Goal: Check status: Check status

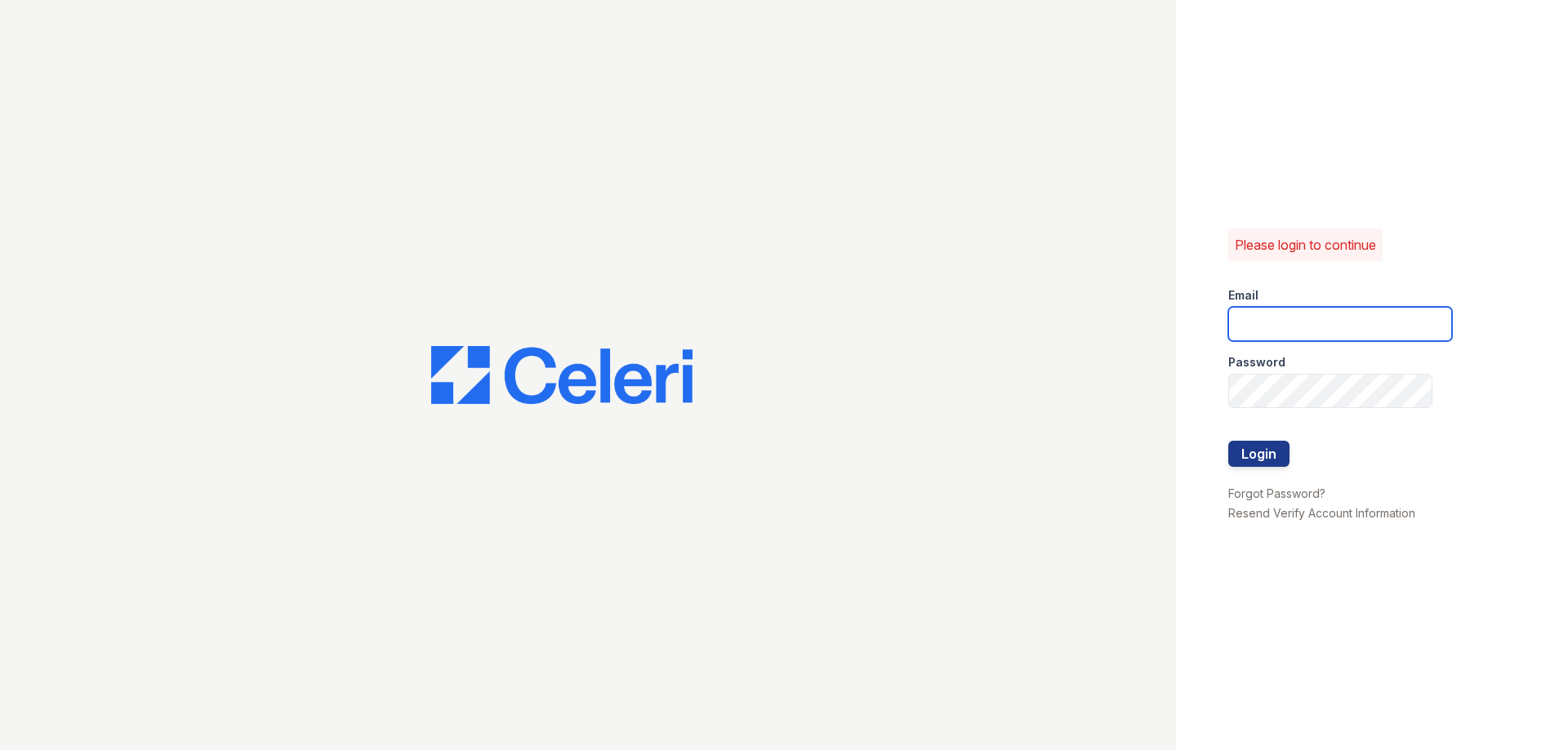
type input "kacy.worker@greystar.com"
click at [1256, 440] on div at bounding box center [1341, 424] width 224 height 32
click at [1255, 450] on button "Login" at bounding box center [1259, 454] width 62 height 27
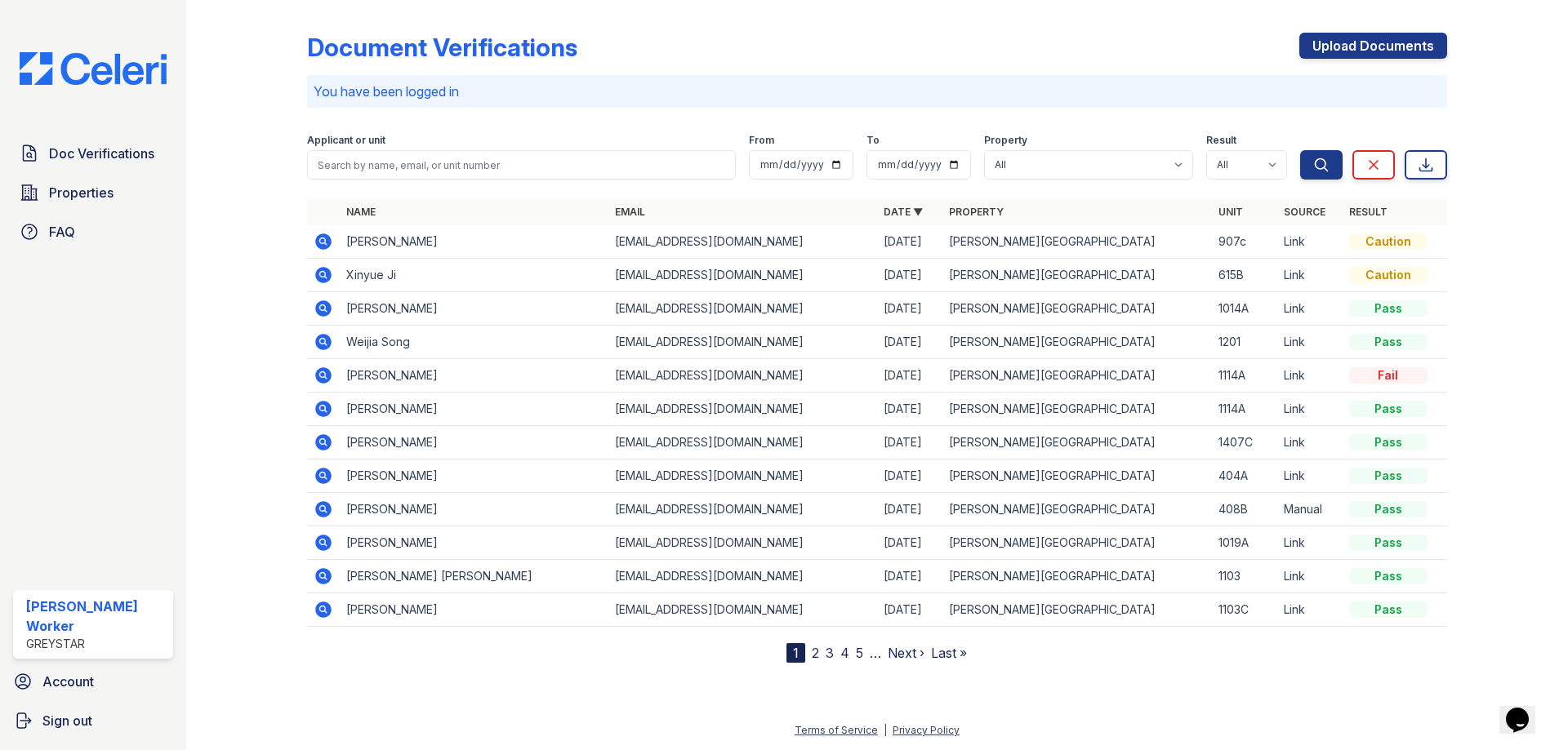
click at [324, 242] on icon at bounding box center [323, 241] width 20 height 20
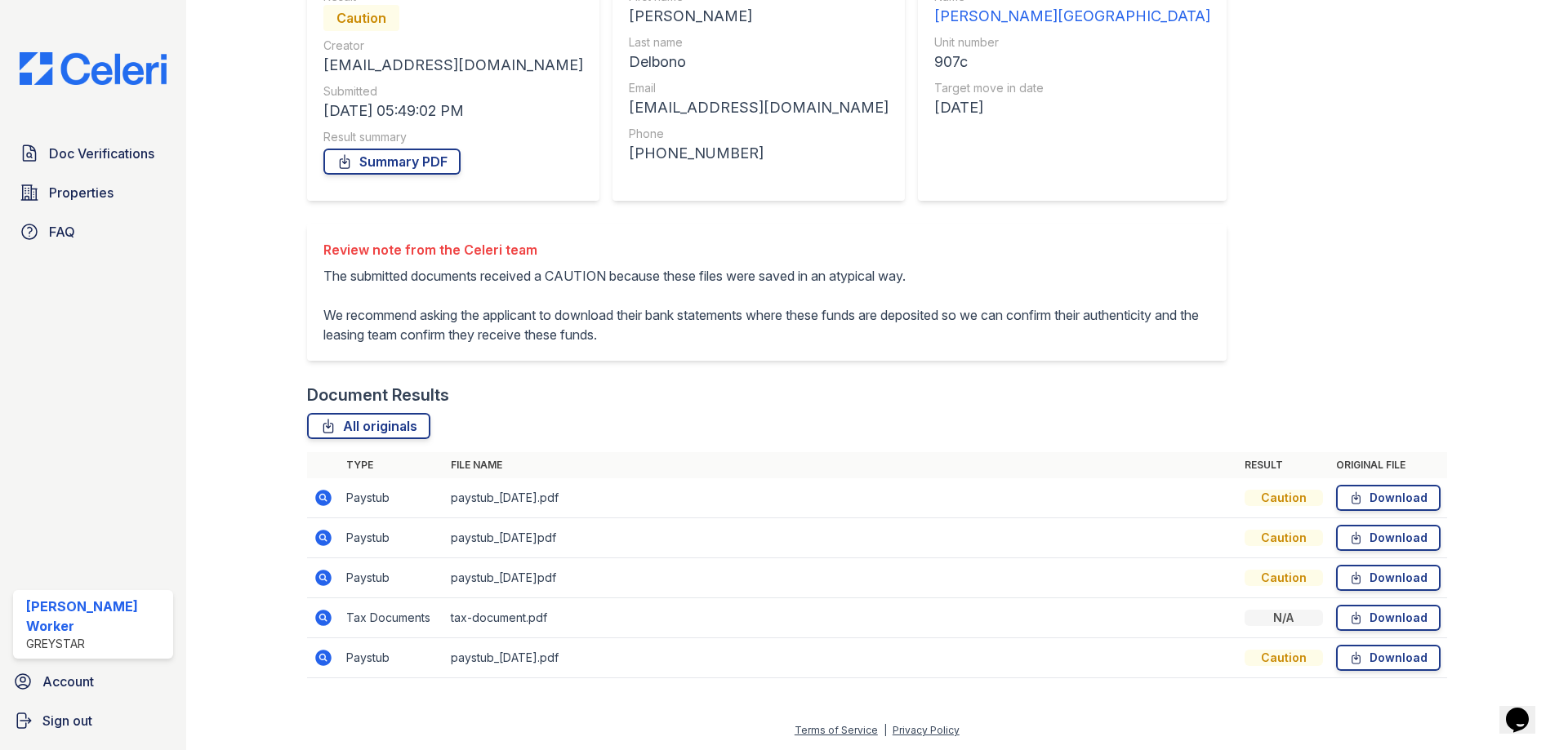
scroll to position [217, 0]
click at [322, 498] on icon at bounding box center [322, 497] width 4 height 4
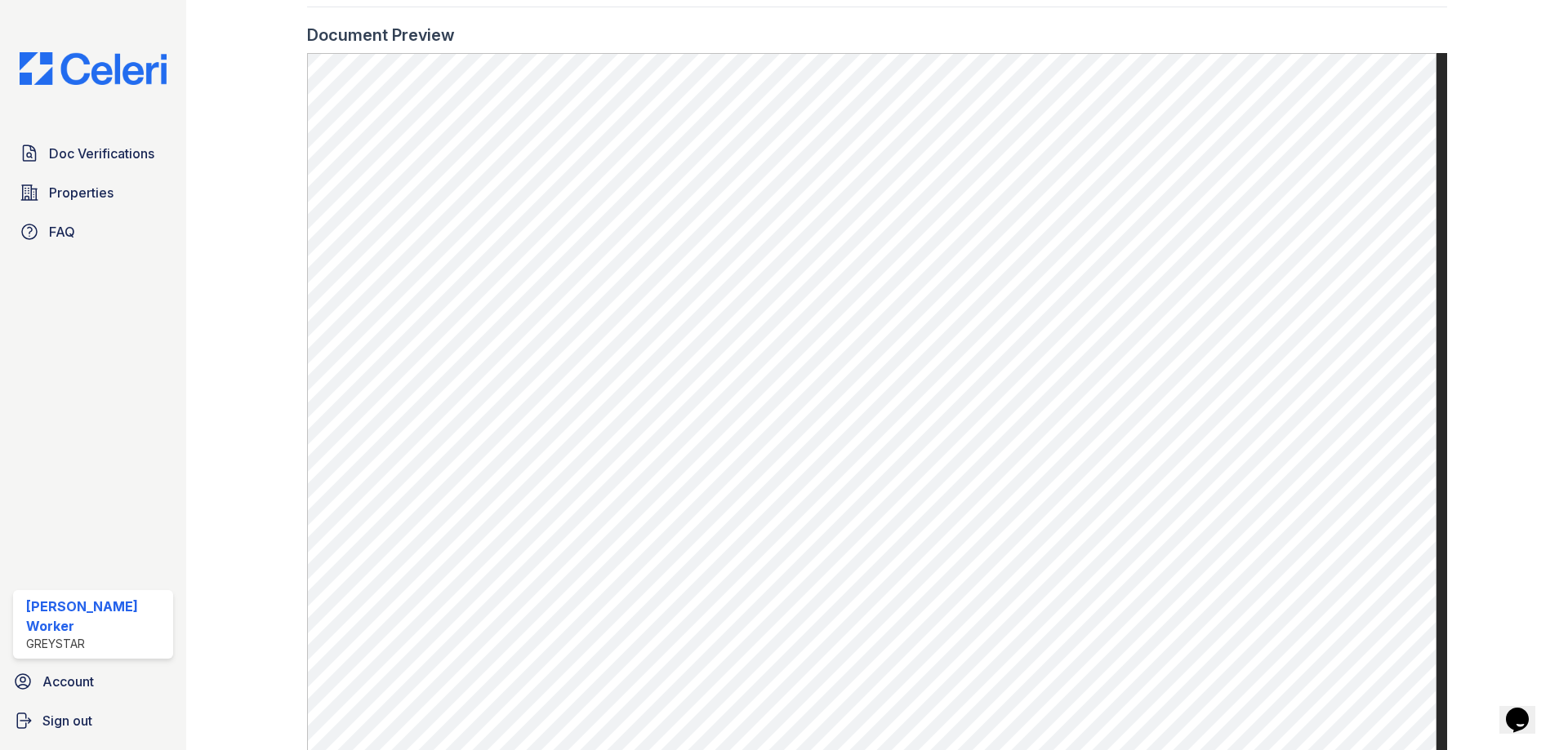
scroll to position [572, 0]
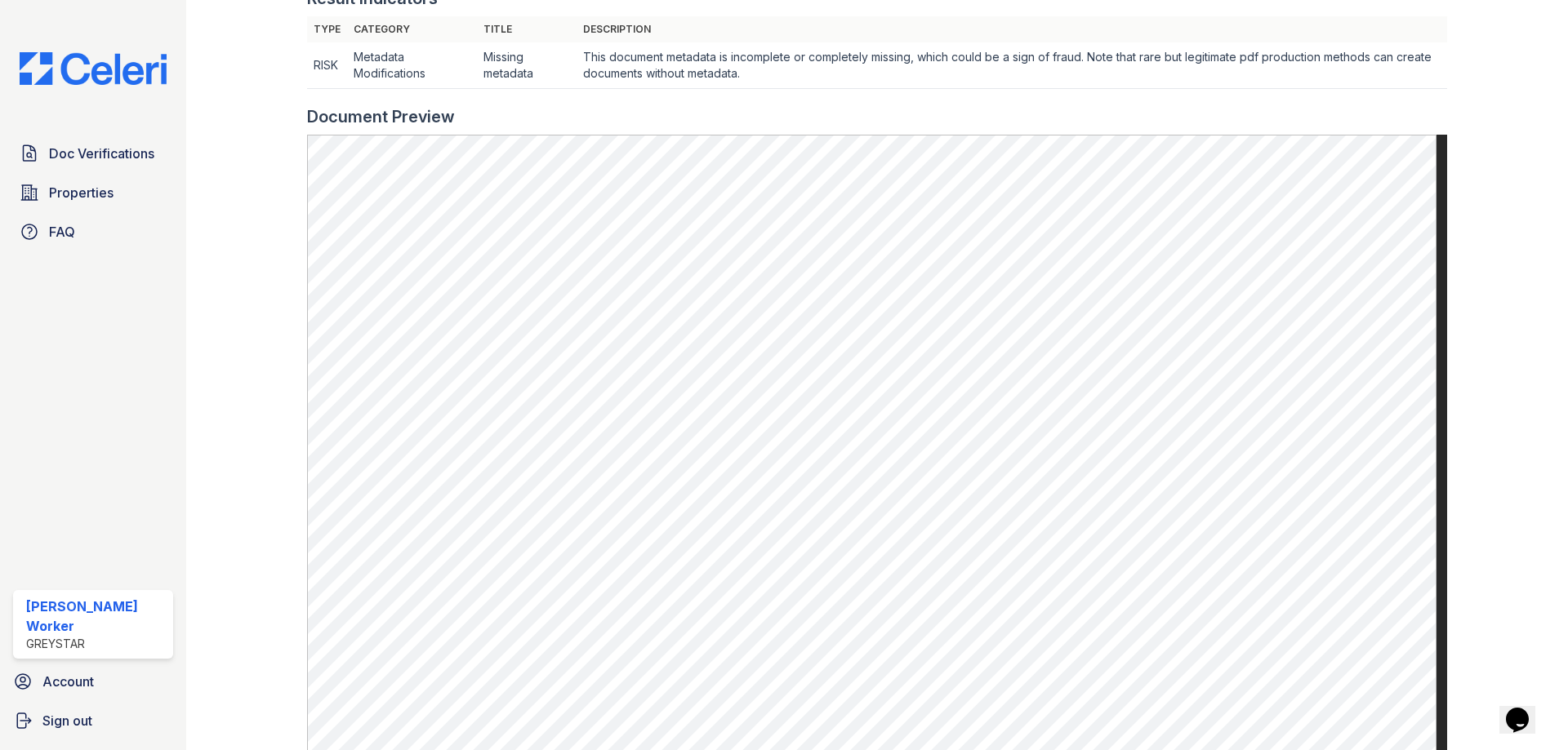
click at [270, 154] on div at bounding box center [260, 159] width 95 height 1450
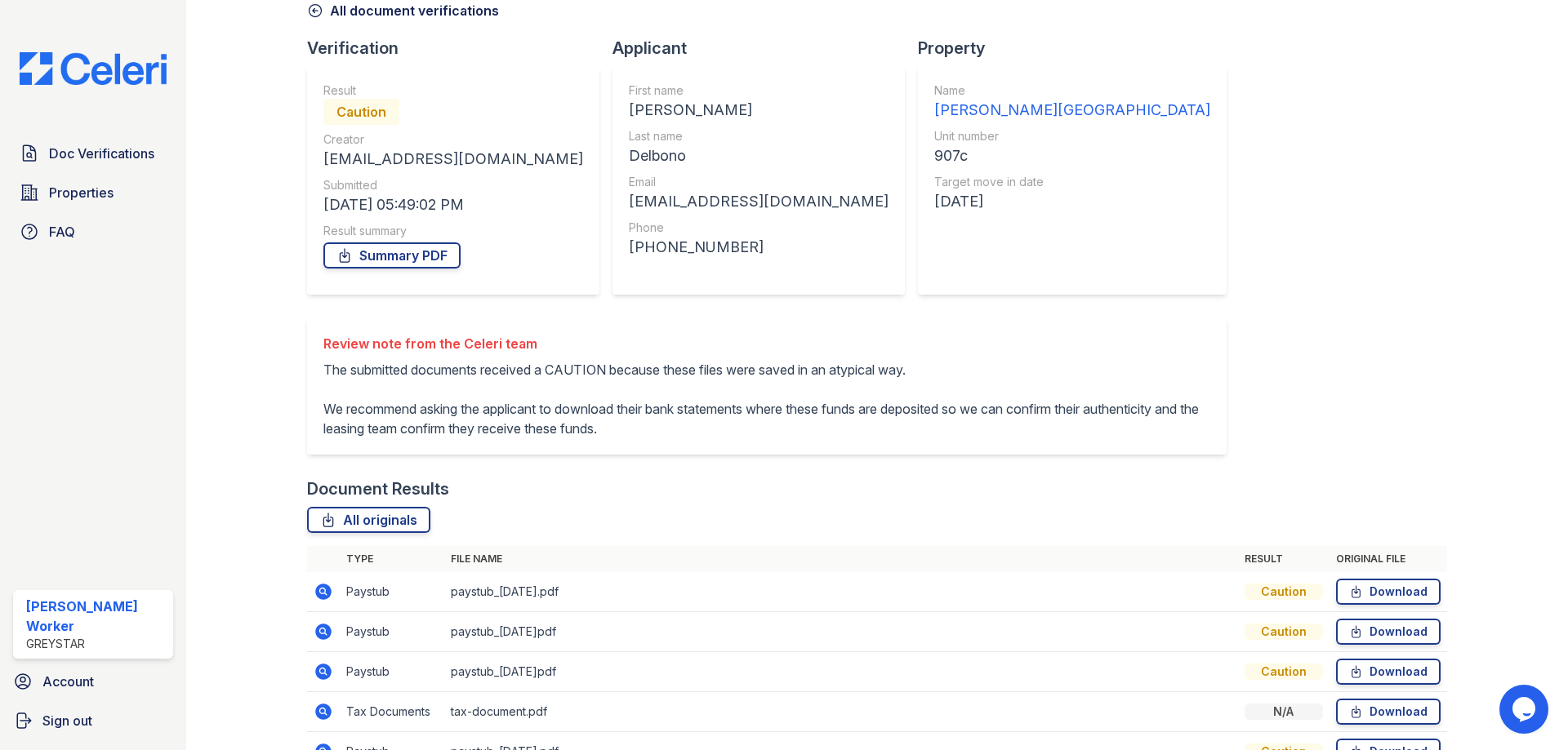
scroll to position [163, 0]
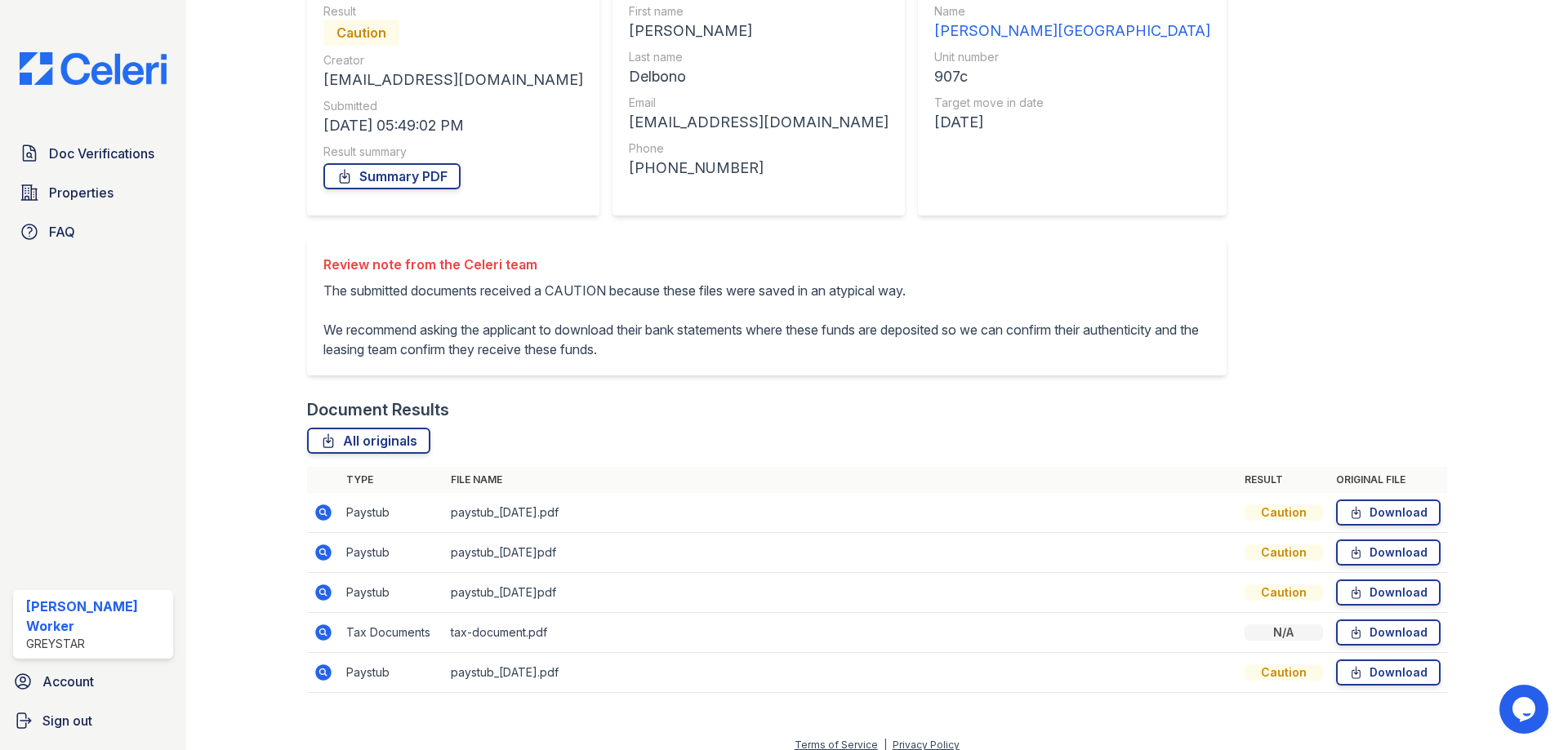
click at [318, 563] on icon at bounding box center [323, 553] width 20 height 20
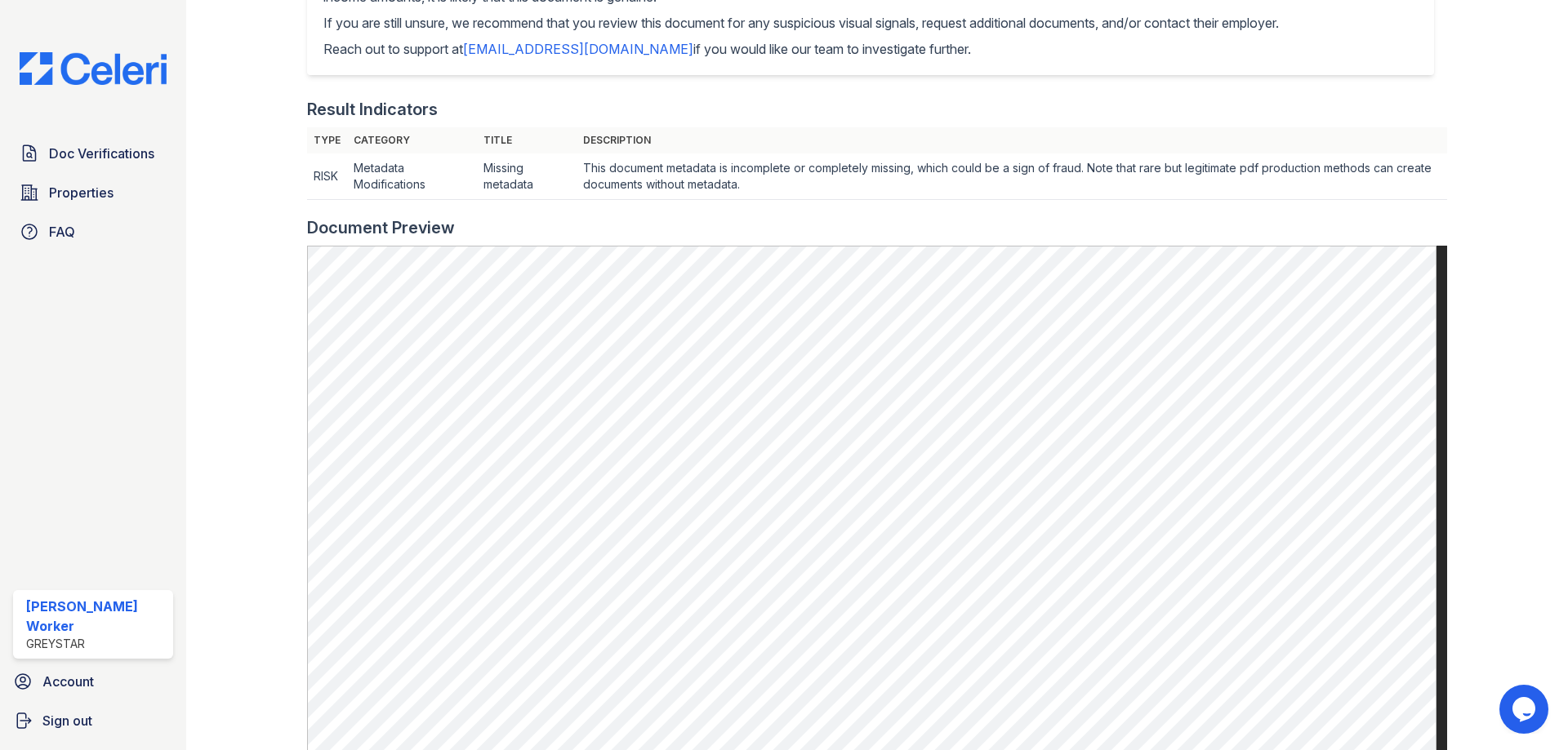
scroll to position [490, 0]
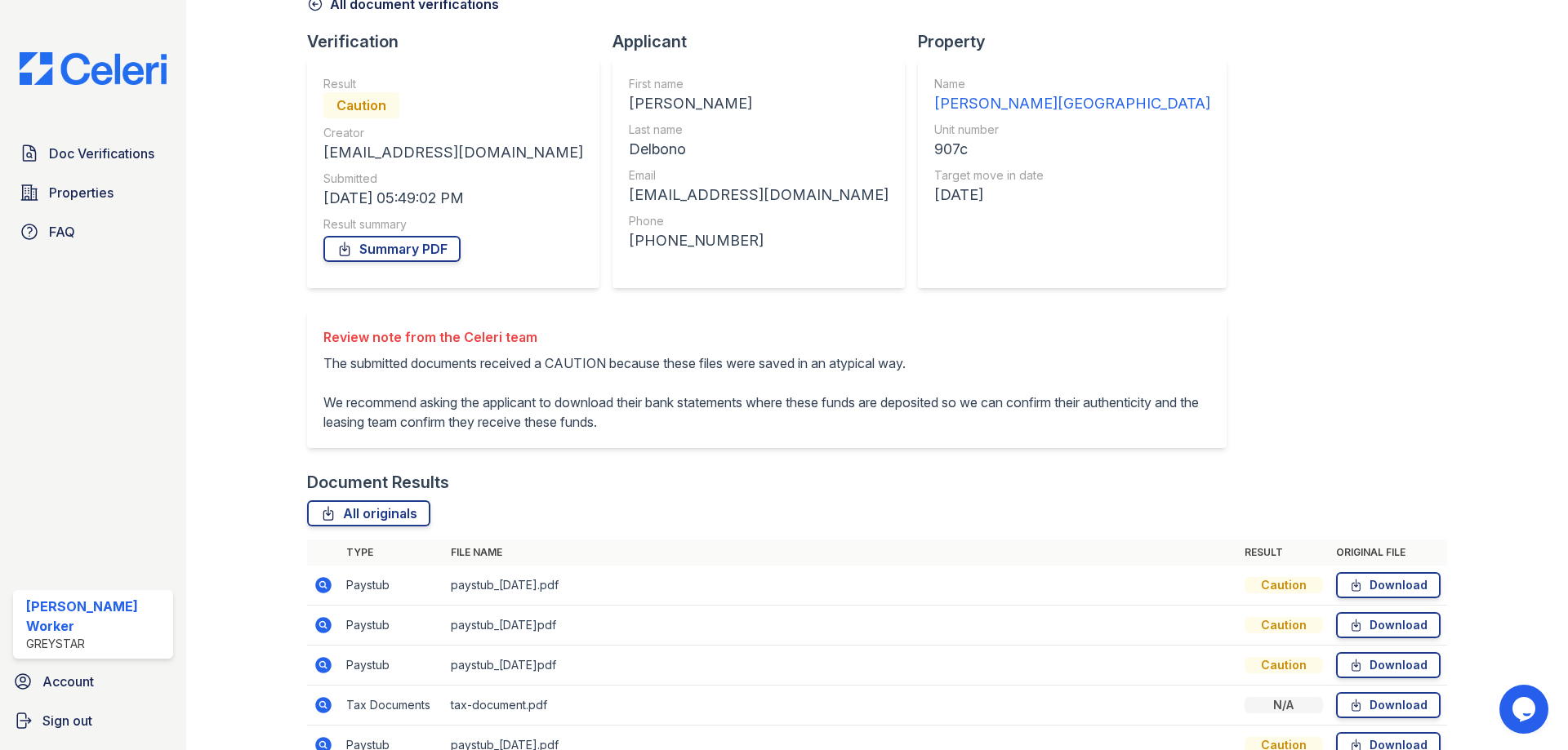
scroll to position [217, 0]
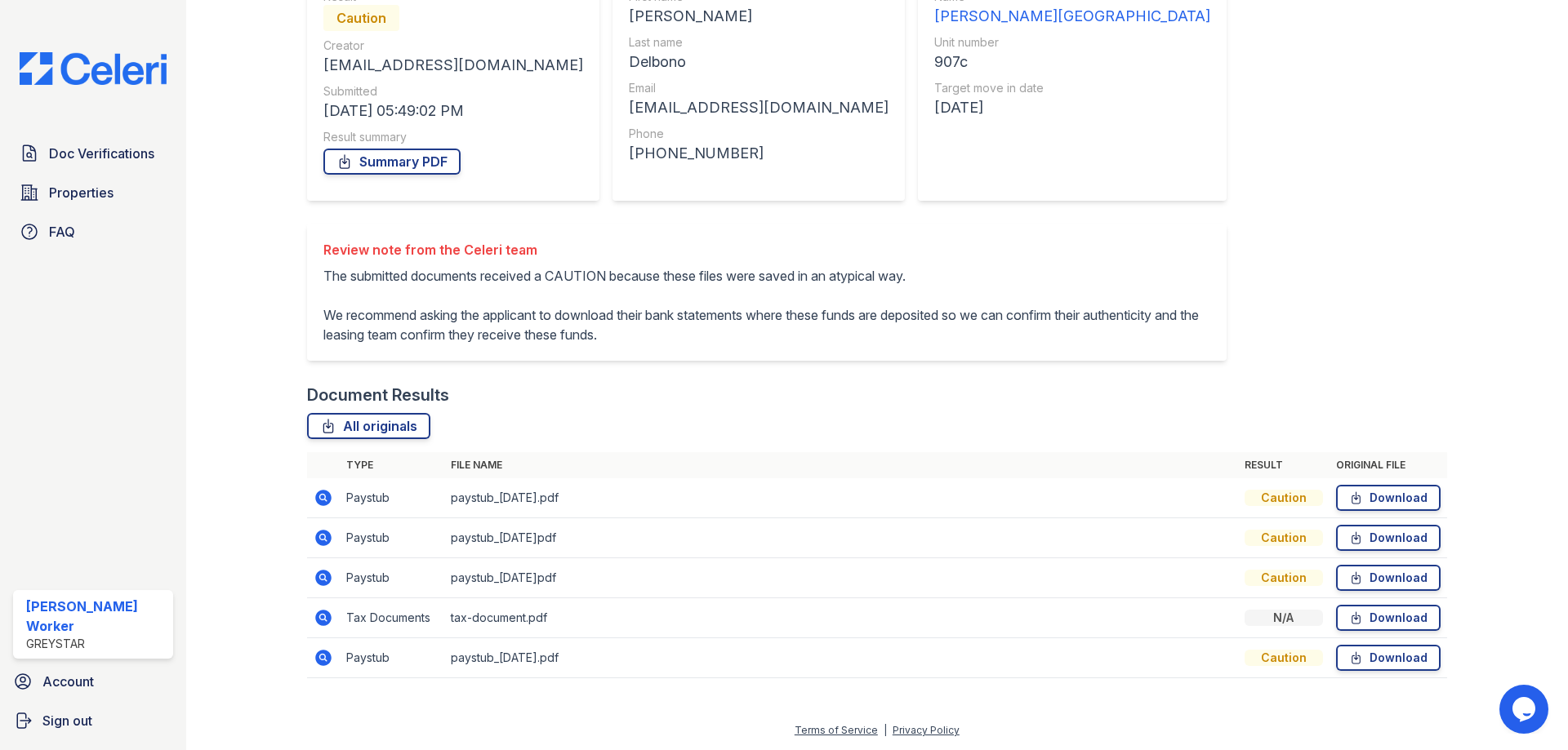
click at [325, 575] on icon at bounding box center [323, 577] width 16 height 16
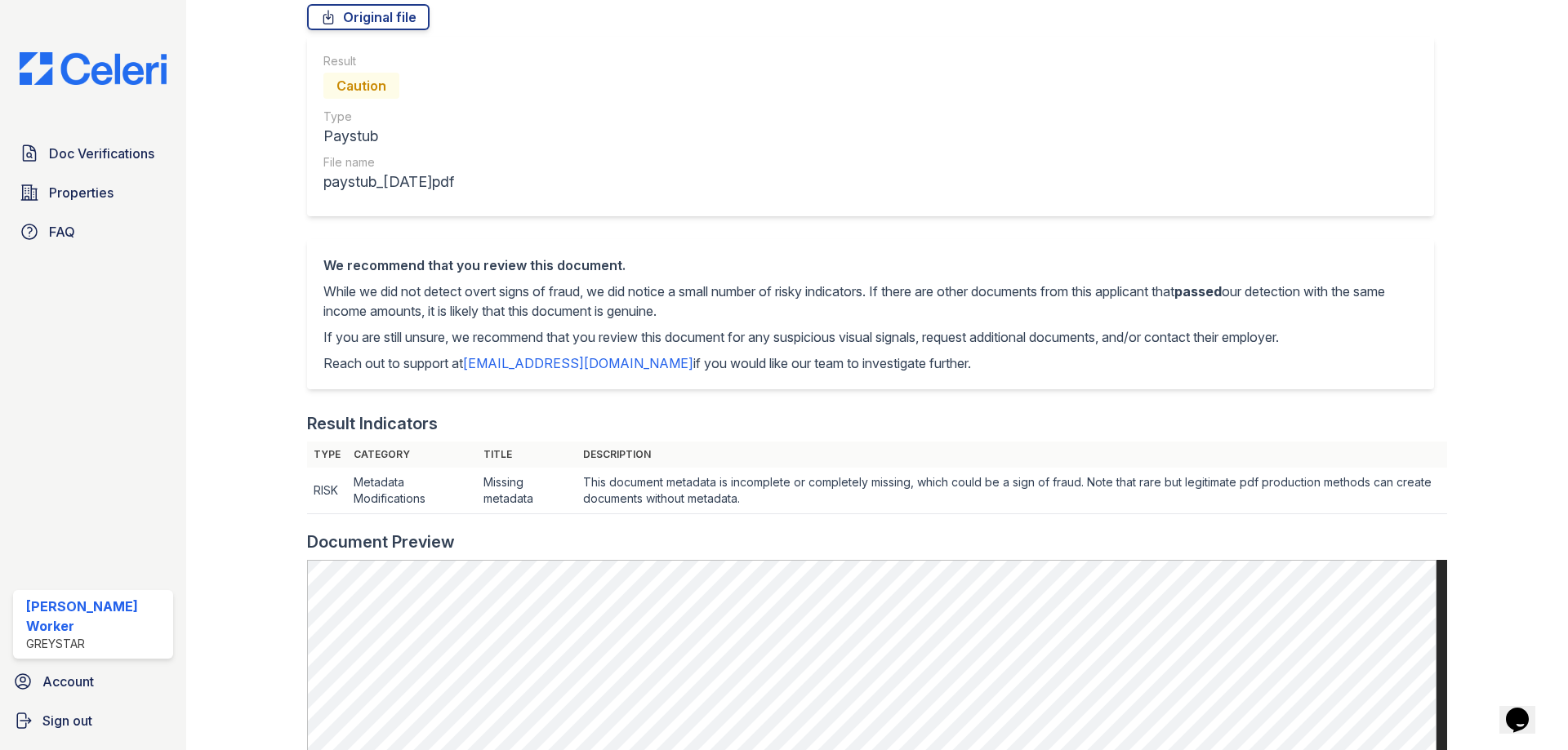
scroll to position [408, 0]
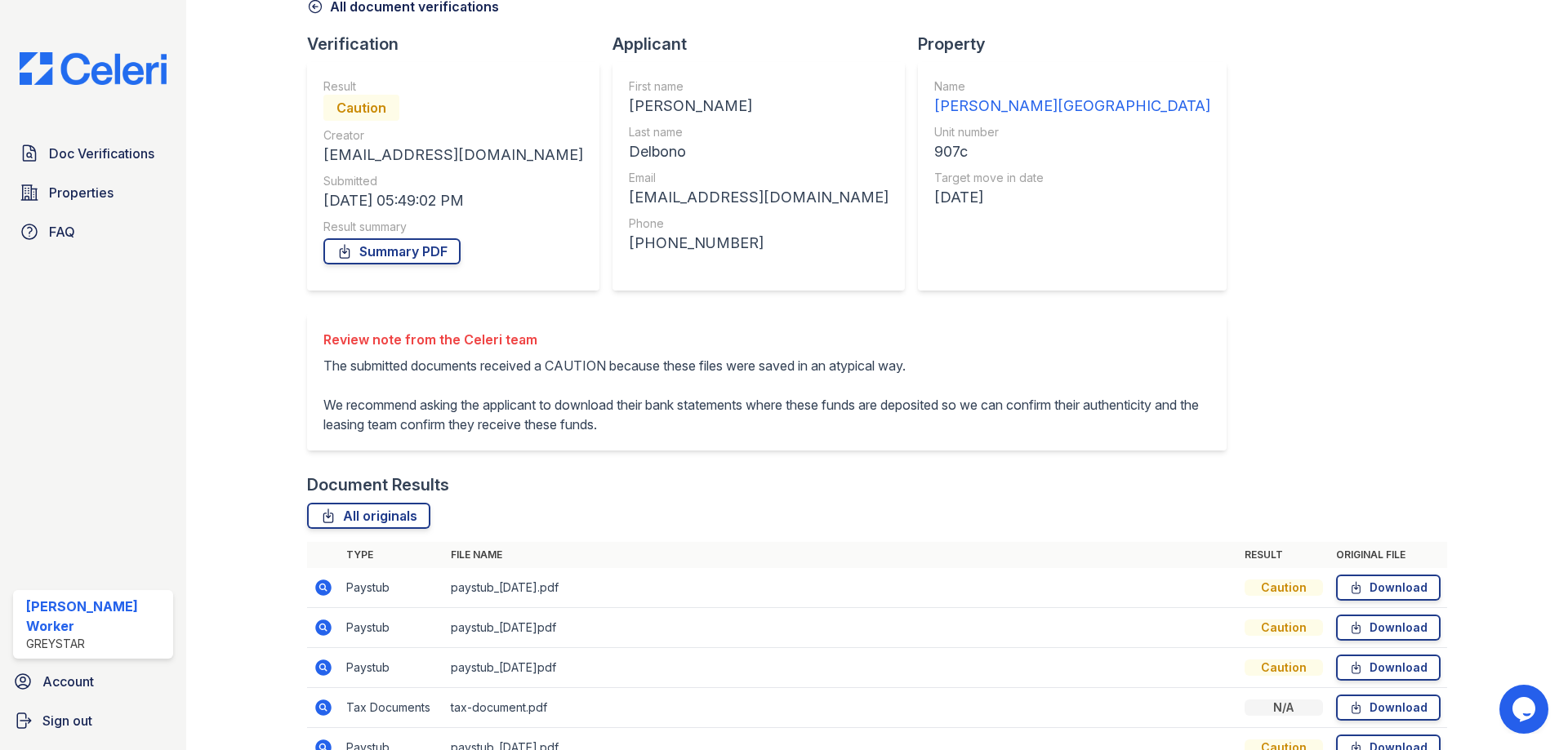
scroll to position [217, 0]
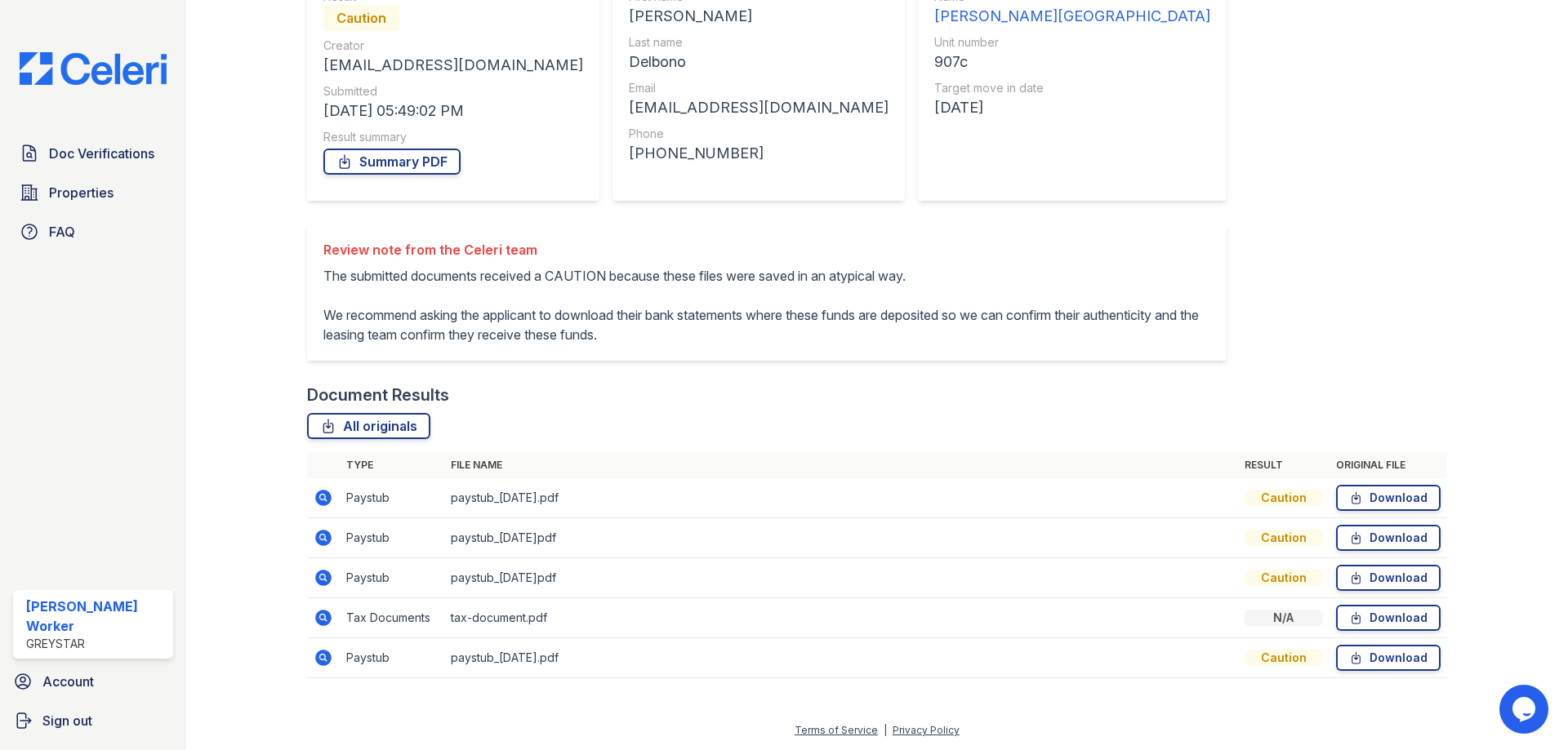
click at [317, 494] on icon at bounding box center [323, 497] width 16 height 16
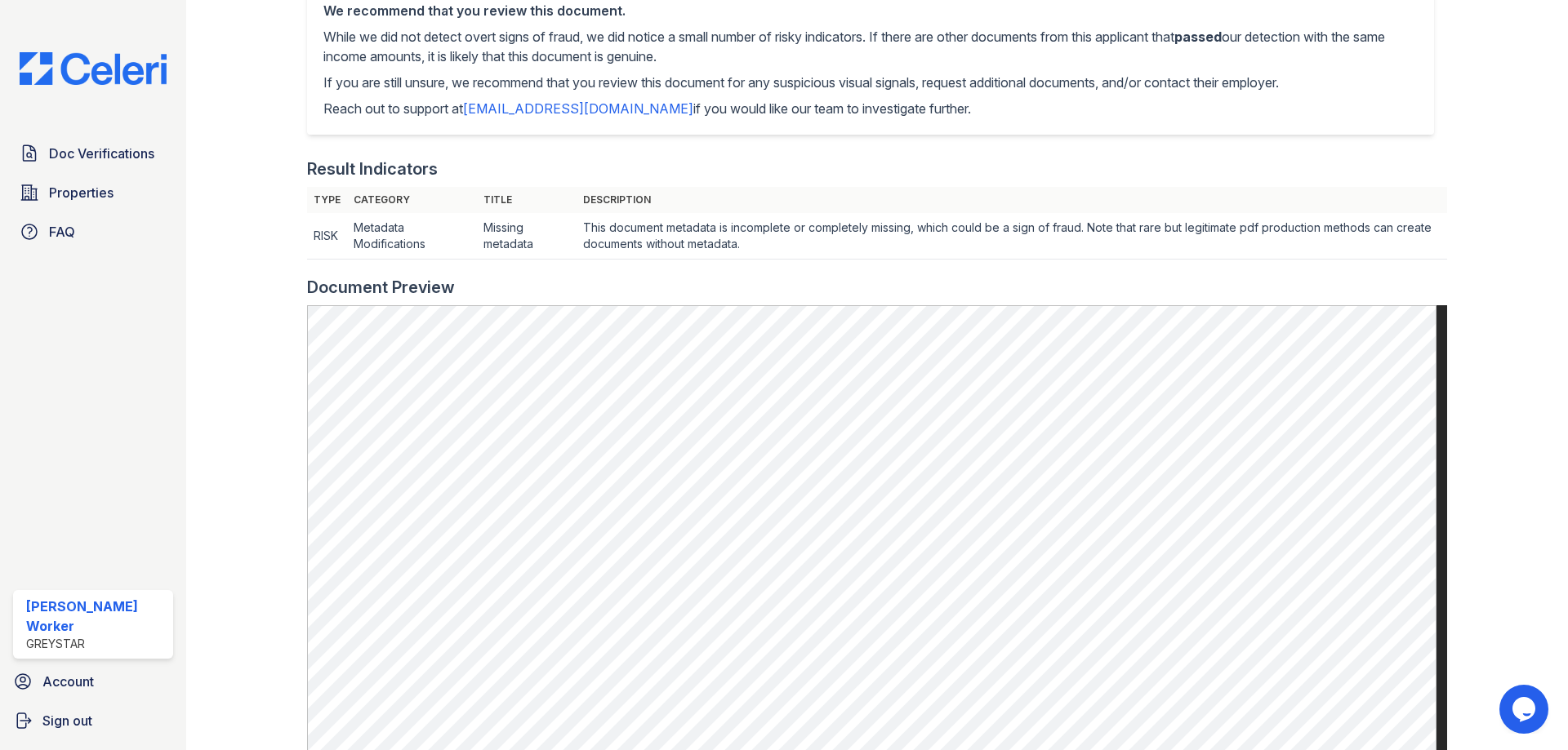
scroll to position [408, 0]
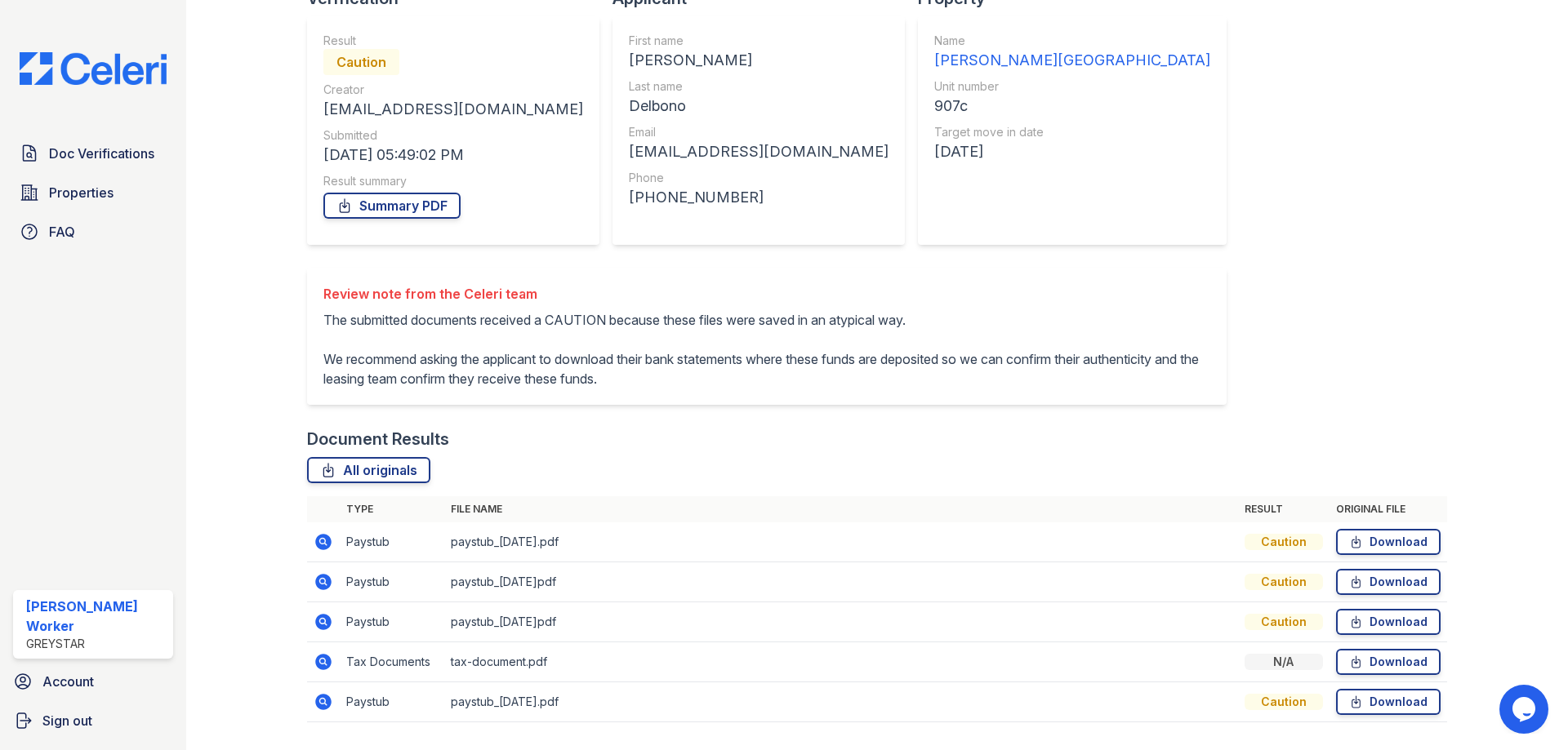
scroll to position [217, 0]
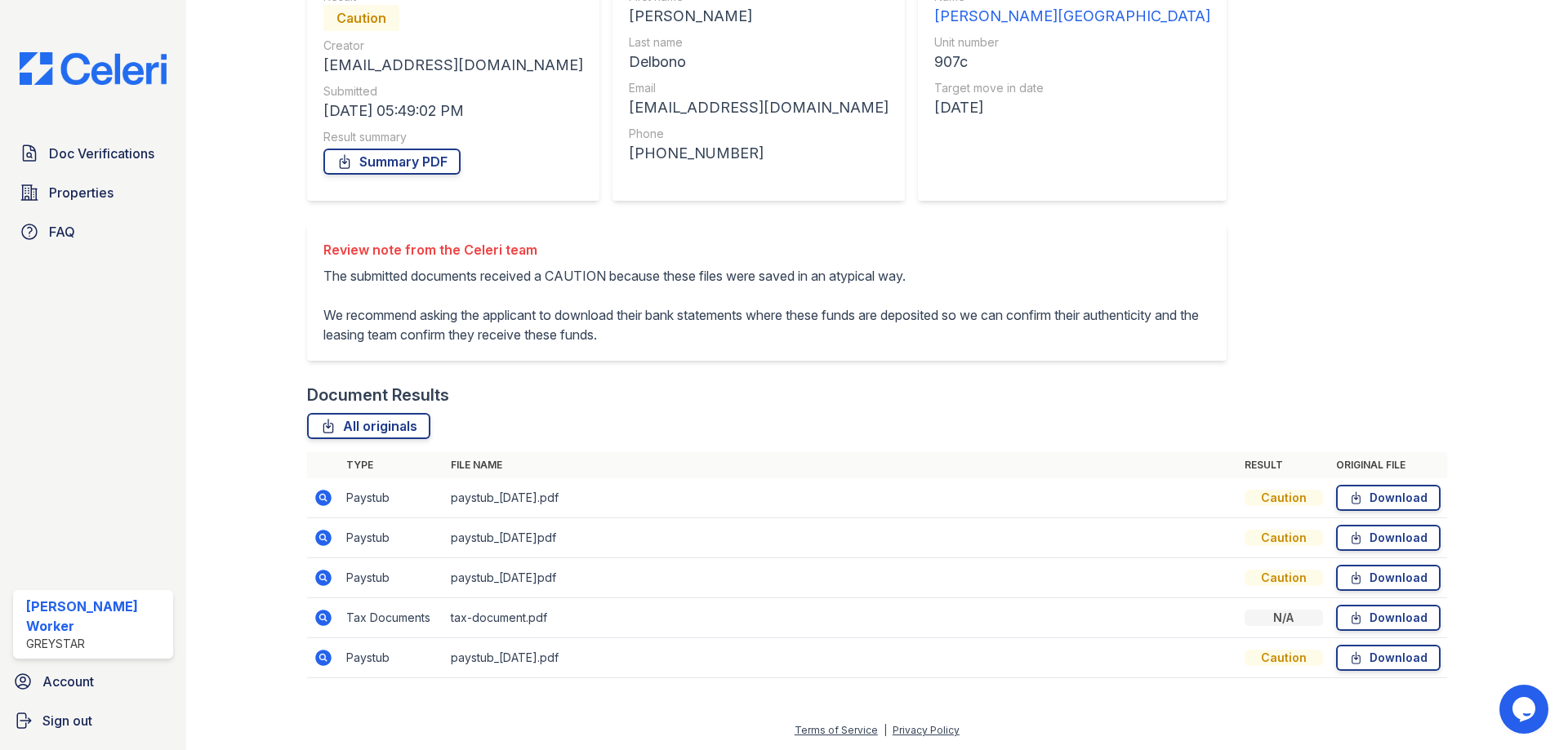
click at [318, 490] on icon at bounding box center [323, 497] width 20 height 20
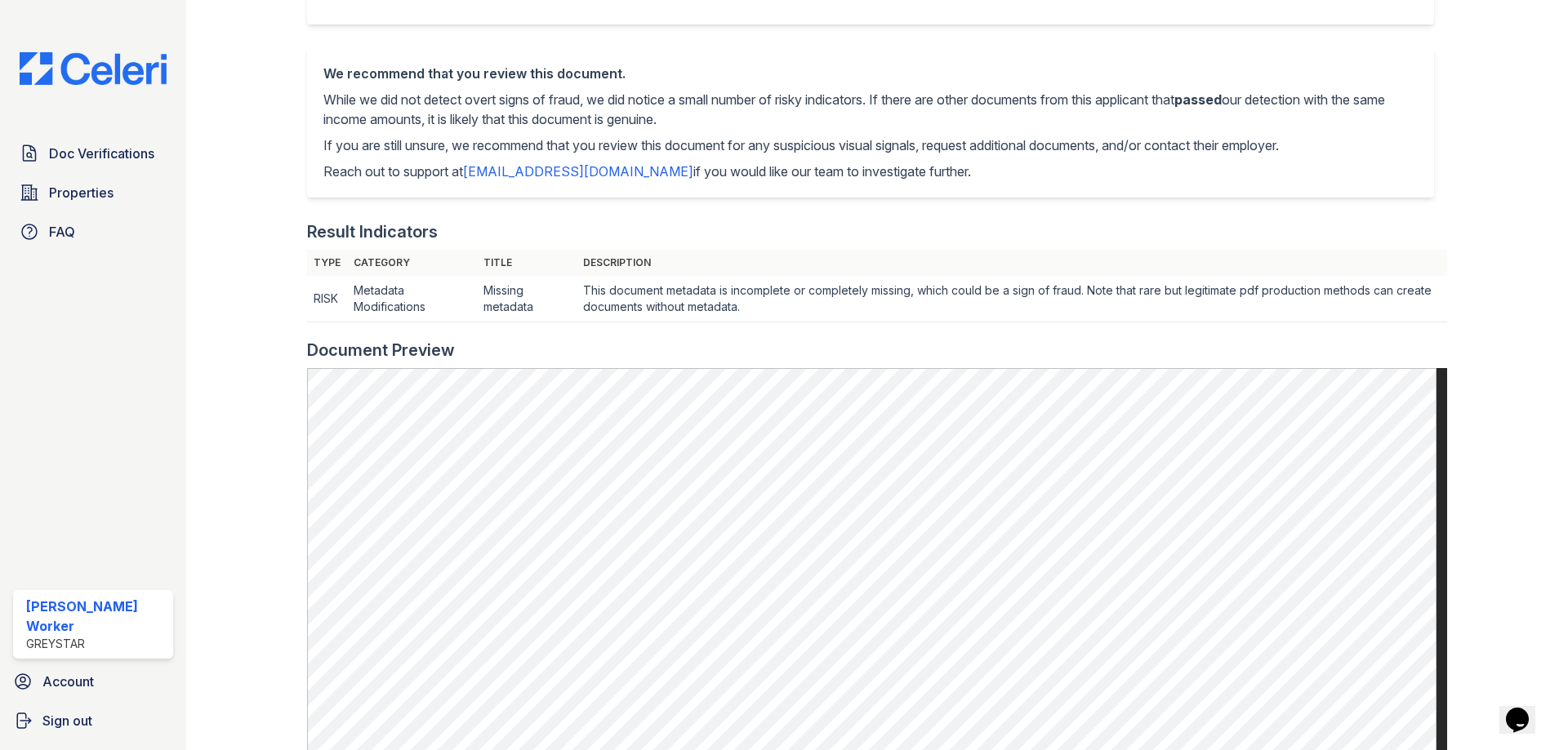
scroll to position [408, 0]
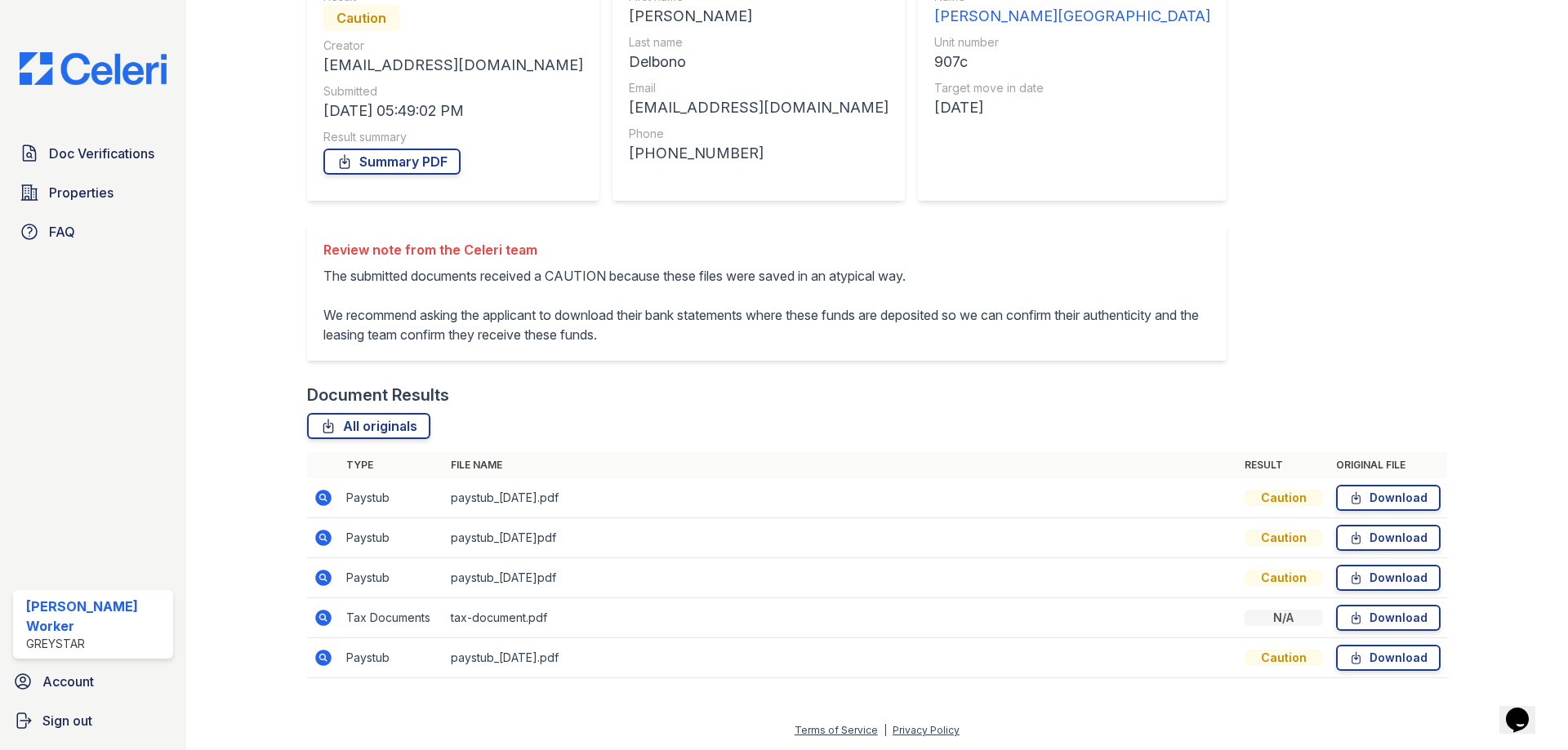
scroll to position [217, 0]
click at [323, 534] on icon at bounding box center [323, 537] width 20 height 20
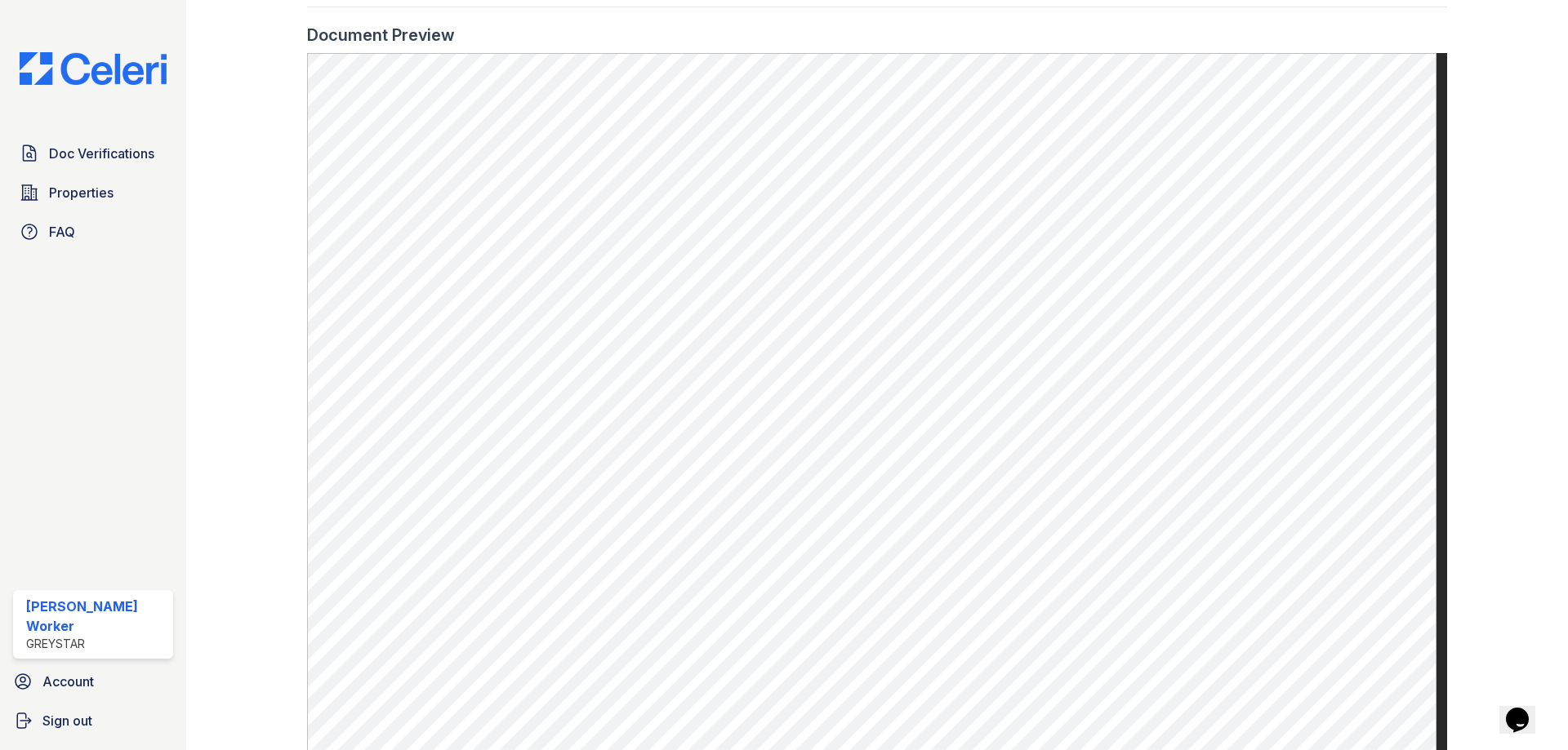
scroll to position [572, 0]
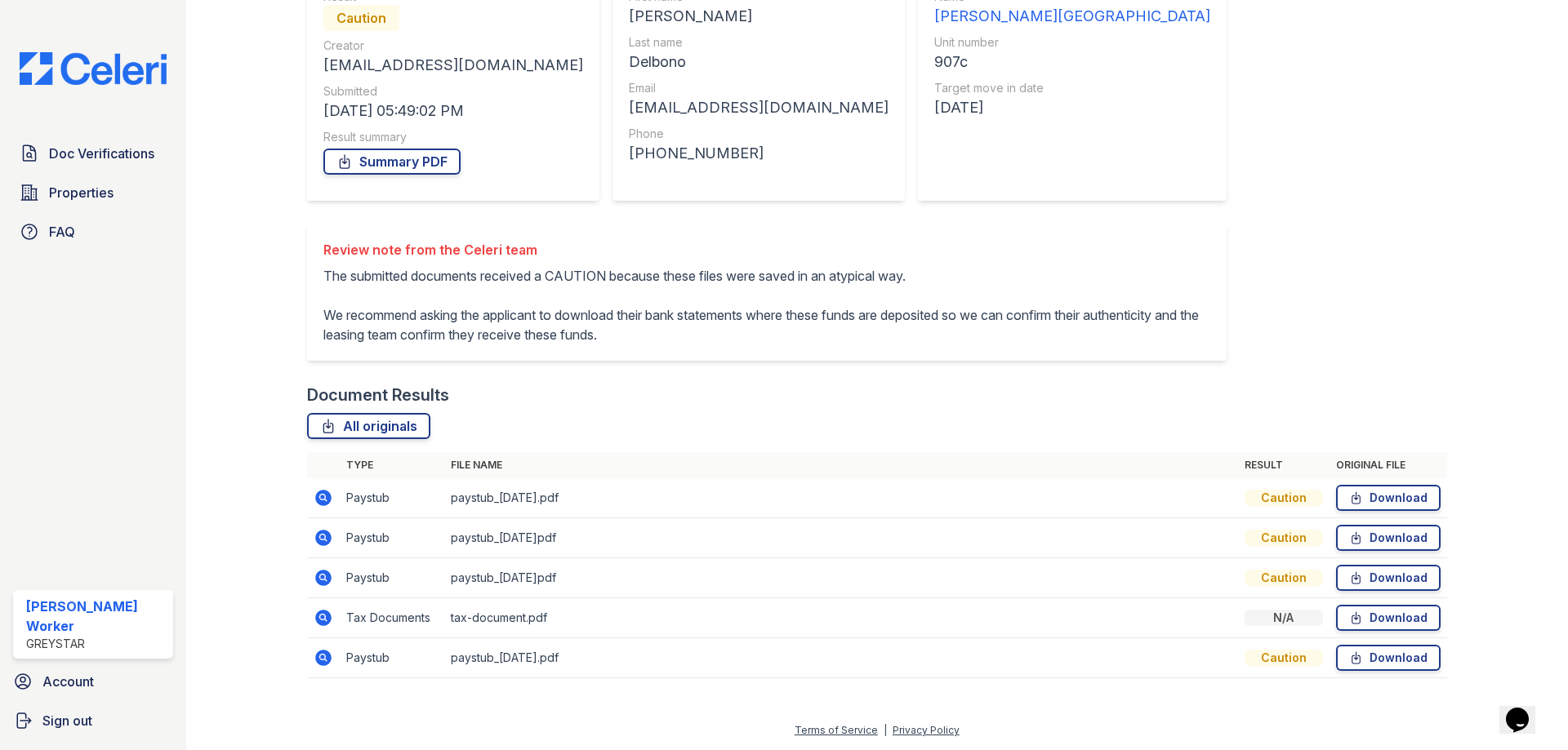
drag, startPoint x: 329, startPoint y: 574, endPoint x: 343, endPoint y: 573, distance: 14.0
click at [330, 573] on icon at bounding box center [323, 578] width 20 height 20
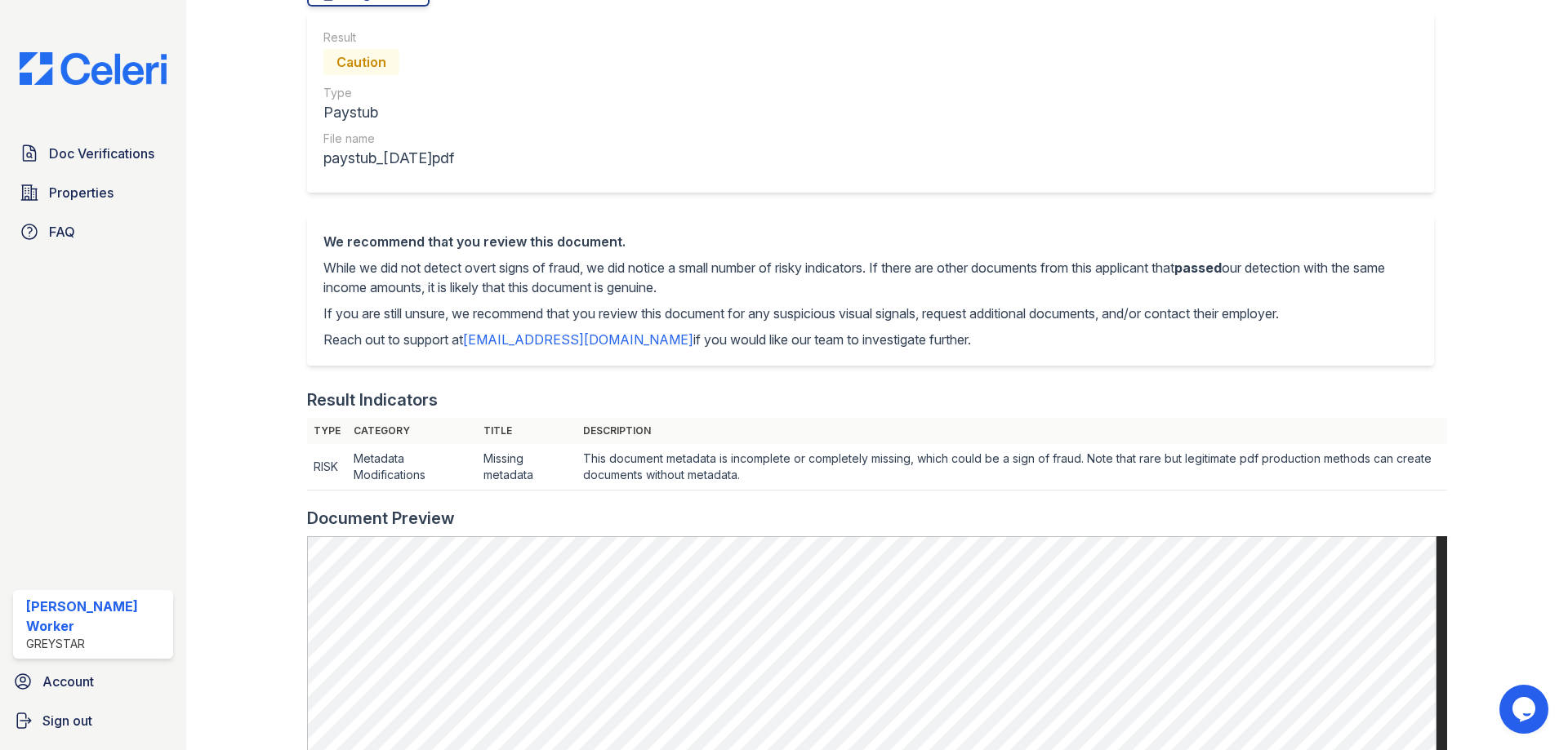
scroll to position [490, 0]
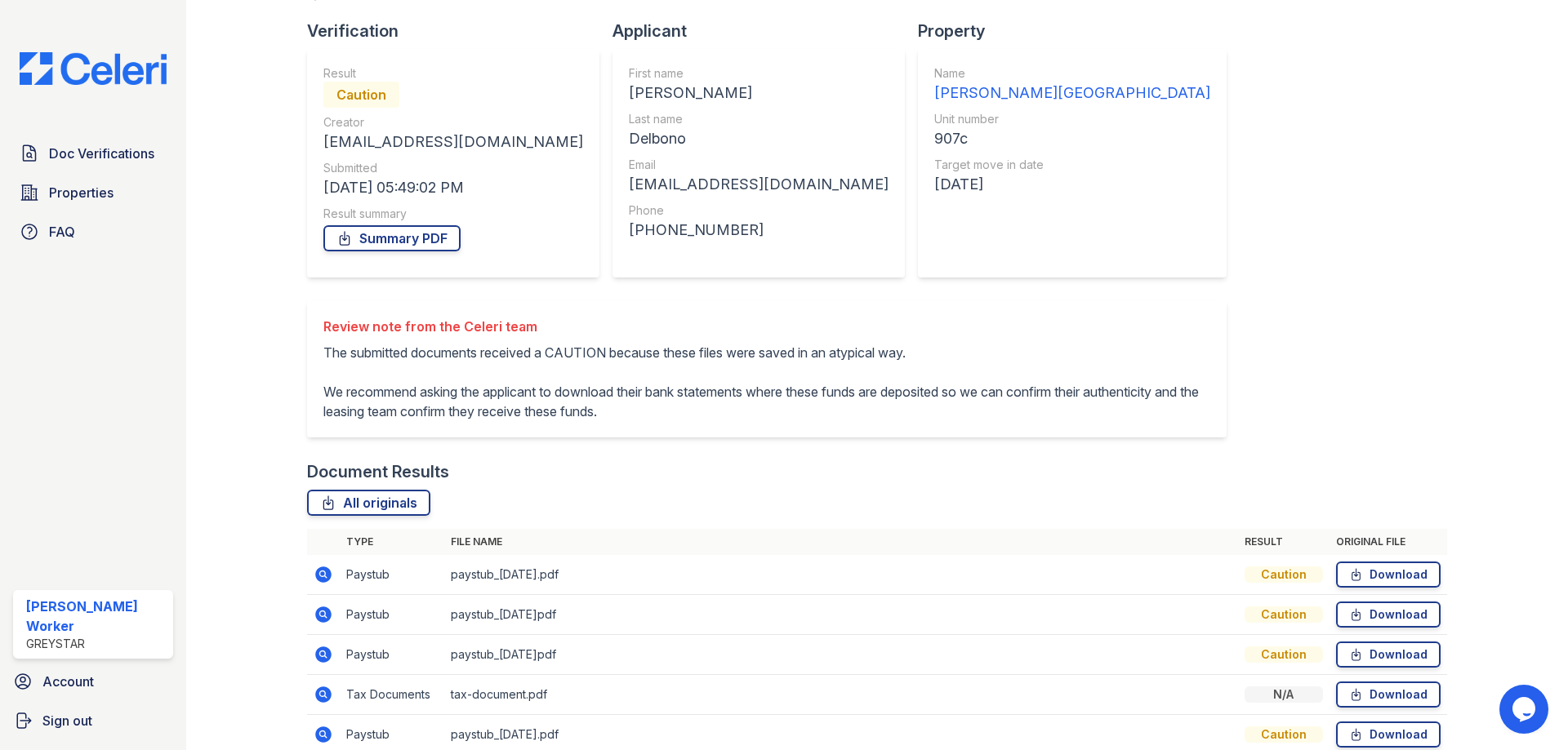
scroll to position [217, 0]
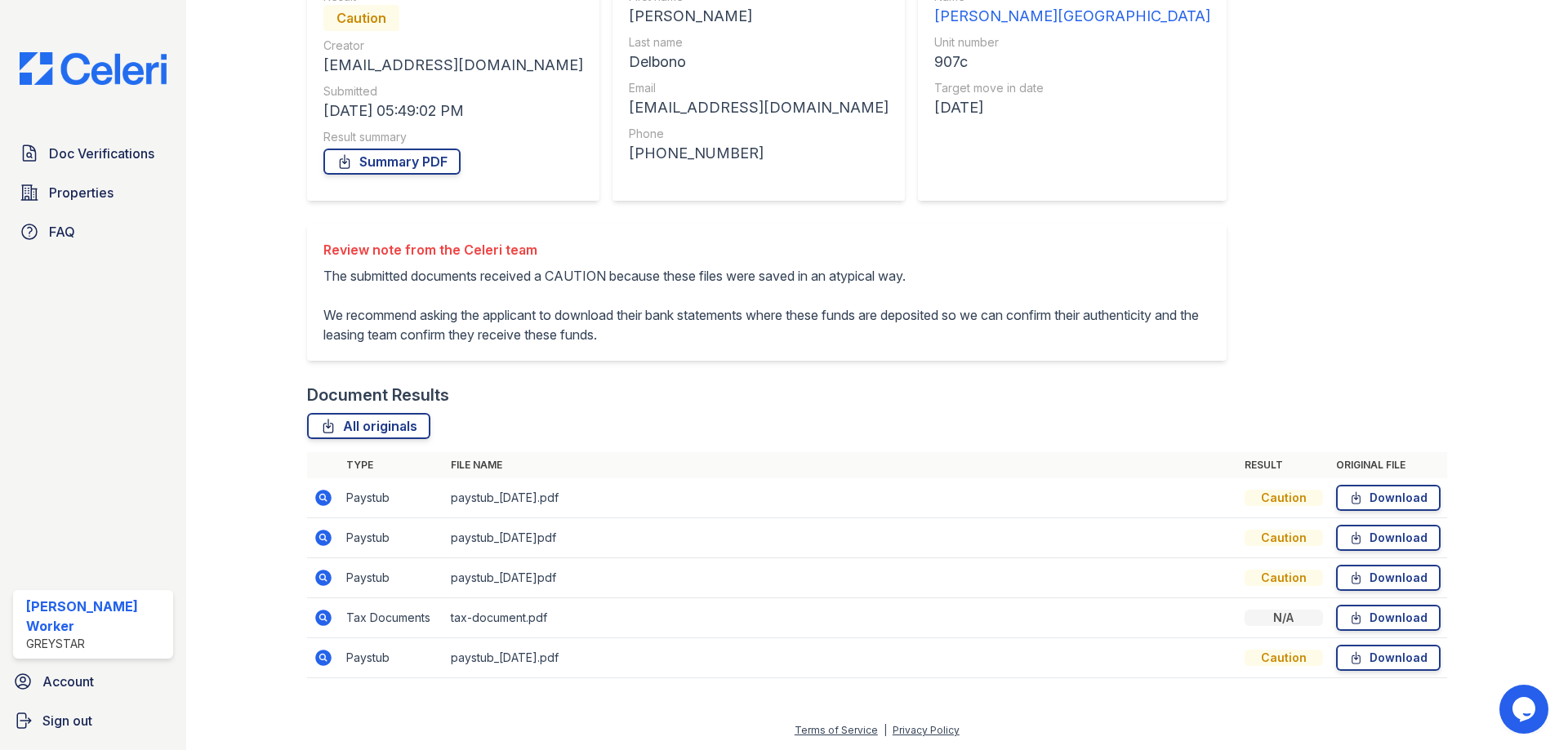
click at [325, 657] on icon at bounding box center [323, 658] width 16 height 16
